Goal: Information Seeking & Learning: Learn about a topic

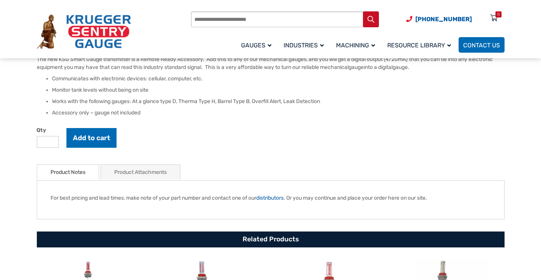
scroll to position [228, 0]
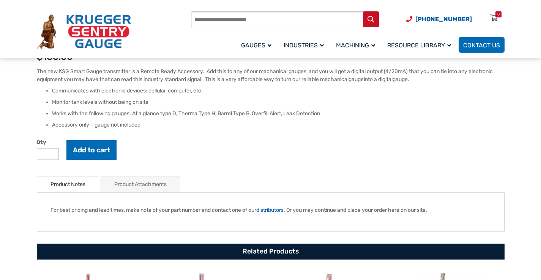
click at [69, 184] on link "Product Notes" at bounding box center [67, 184] width 35 height 15
click at [146, 187] on link "Product Attachments" at bounding box center [140, 184] width 52 height 15
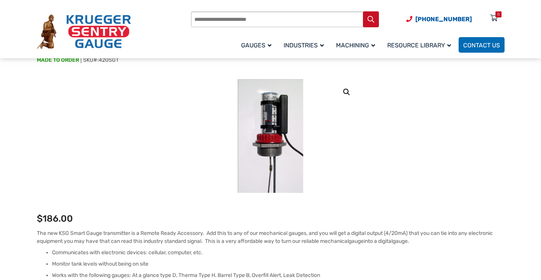
scroll to position [38, 0]
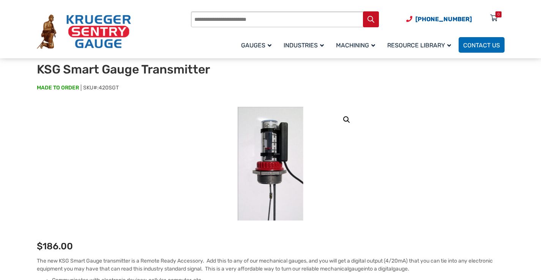
click at [346, 118] on link "🔍" at bounding box center [346, 120] width 14 height 14
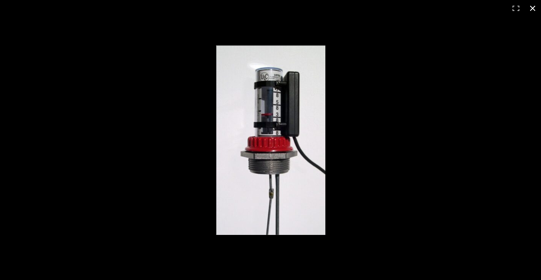
click at [533, 5] on button "Close (Esc)" at bounding box center [532, 8] width 17 height 17
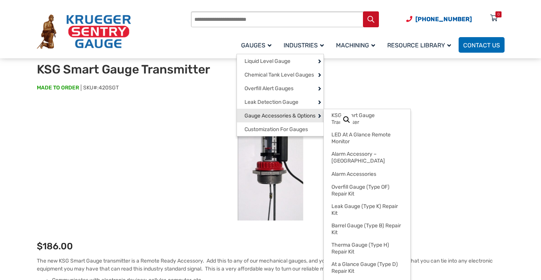
click at [261, 116] on span "Gauge Accessories & Options" at bounding box center [279, 116] width 71 height 7
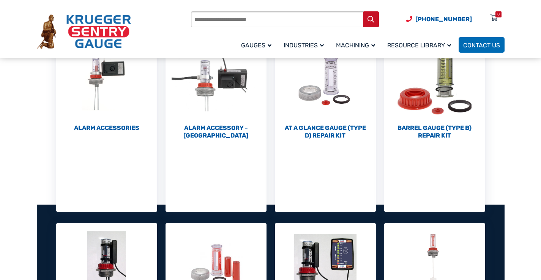
scroll to position [266, 0]
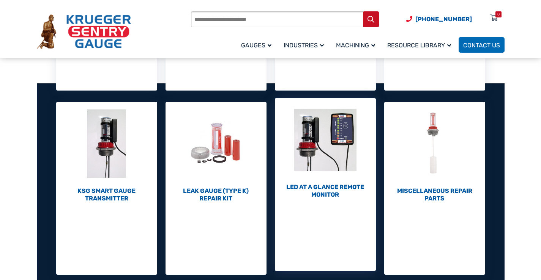
click at [321, 135] on img "Visit product category LED At A Glance Remote Monitor" at bounding box center [325, 139] width 101 height 83
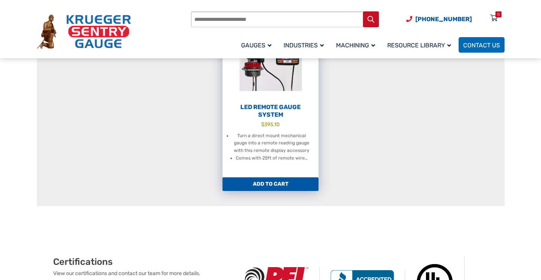
scroll to position [152, 0]
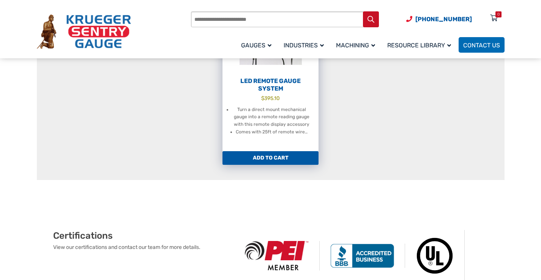
click at [258, 118] on li "Turn a direct mount mechanical gauge into a remote reading gauge with this remo…" at bounding box center [271, 117] width 79 height 23
click at [270, 87] on h2 "LED Remote Gauge System" at bounding box center [270, 84] width 96 height 15
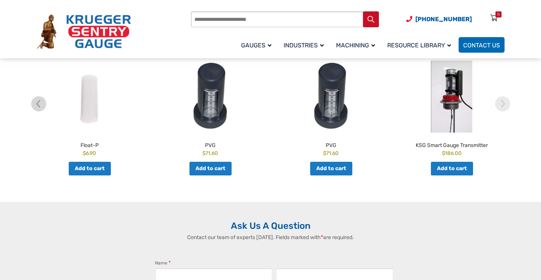
scroll to position [379, 0]
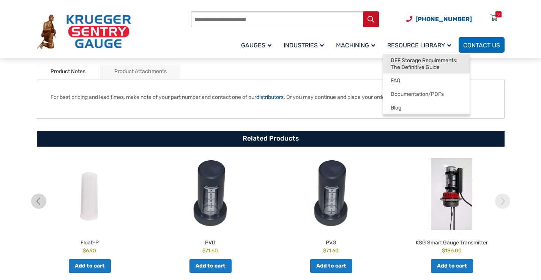
click at [396, 63] on span "DEF Storage Requirements: The Definitive Guide" at bounding box center [425, 63] width 71 height 13
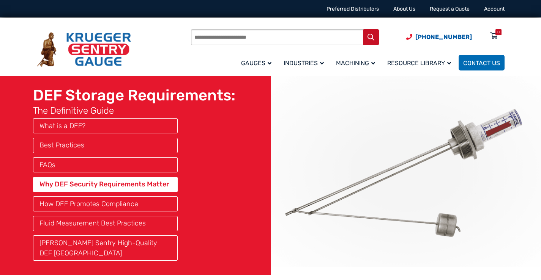
click at [71, 184] on link "Why DEF Security Requirements Matter" at bounding box center [104, 184] width 131 height 10
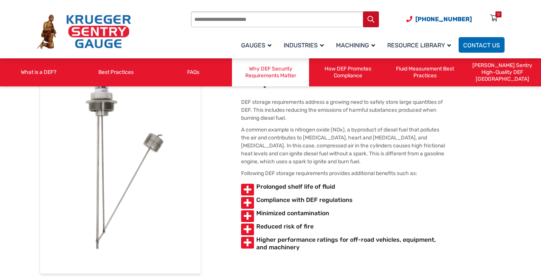
scroll to position [778, 0]
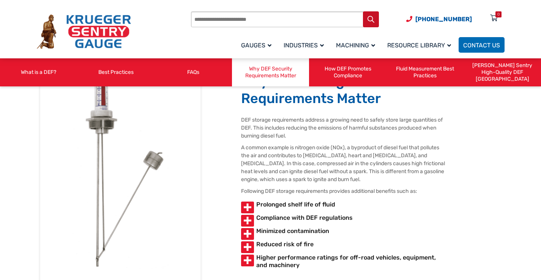
click at [185, 221] on img at bounding box center [120, 172] width 167 height 247
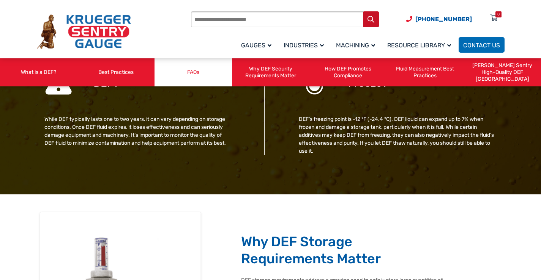
scroll to position [551, 0]
